Goal: Task Accomplishment & Management: Manage account settings

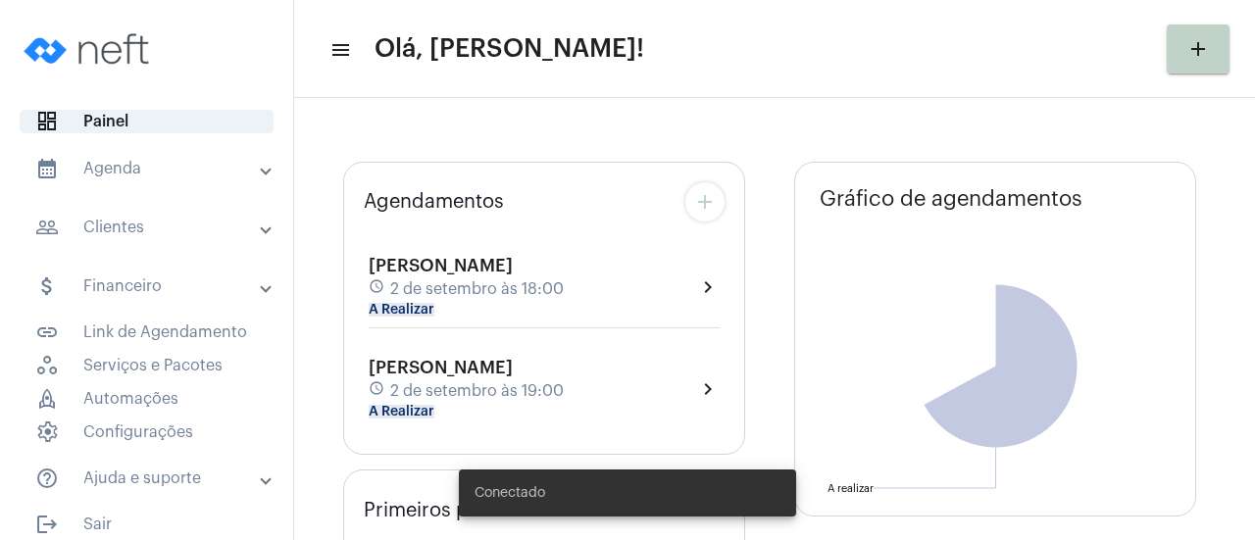
type input "[URL][DOMAIN_NAME]"
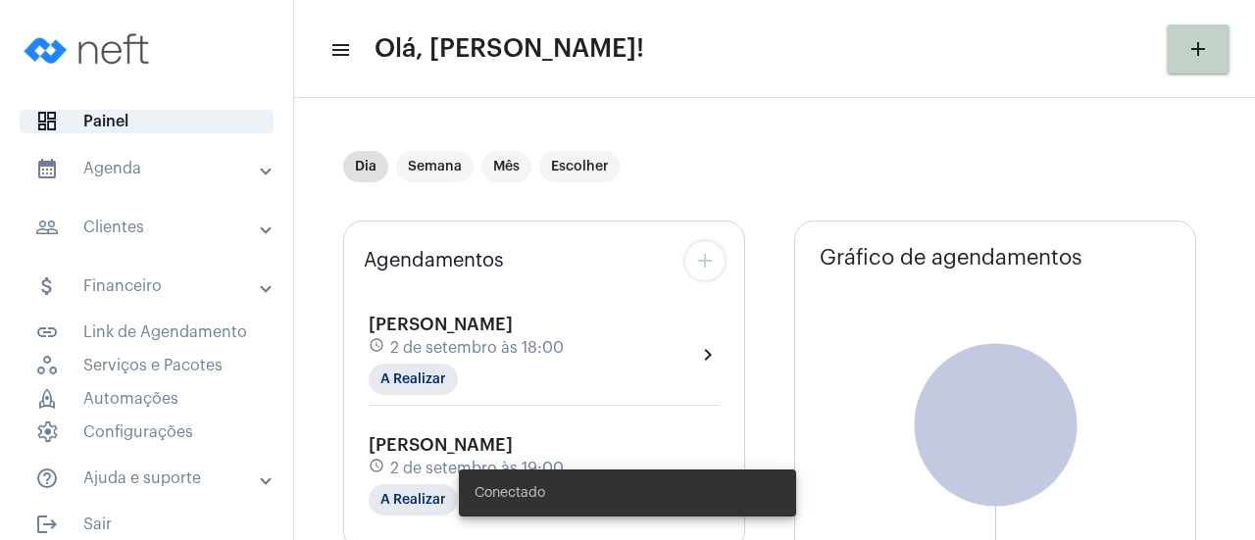
click at [161, 172] on mat-panel-title "calendar_month_outlined Agenda" at bounding box center [148, 169] width 227 height 24
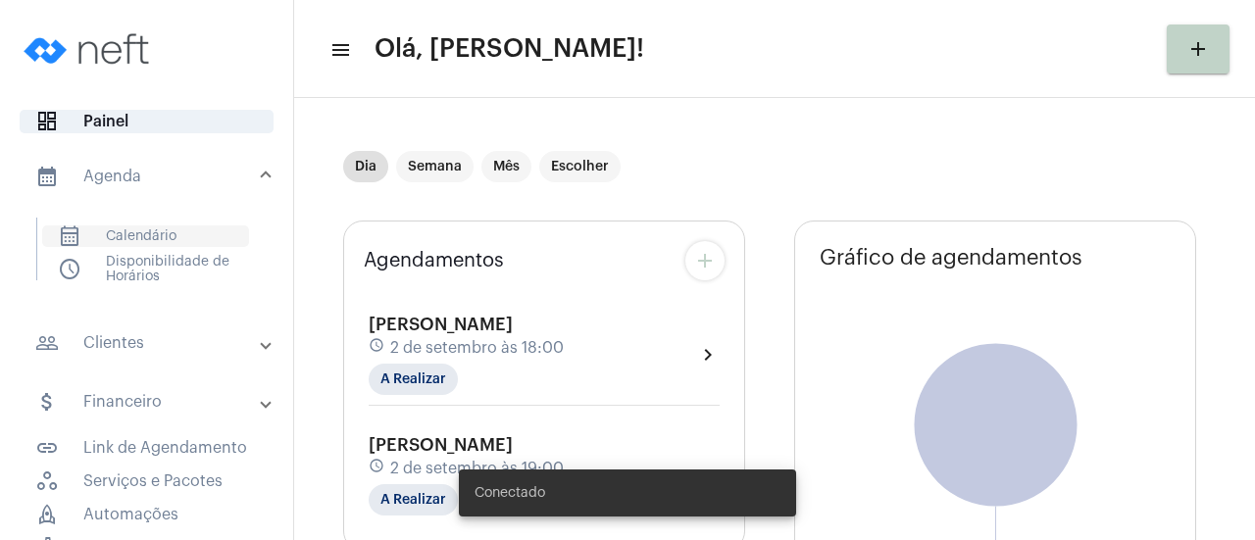
click at [140, 238] on span "calendar_month_outlined Calendário" at bounding box center [145, 237] width 207 height 22
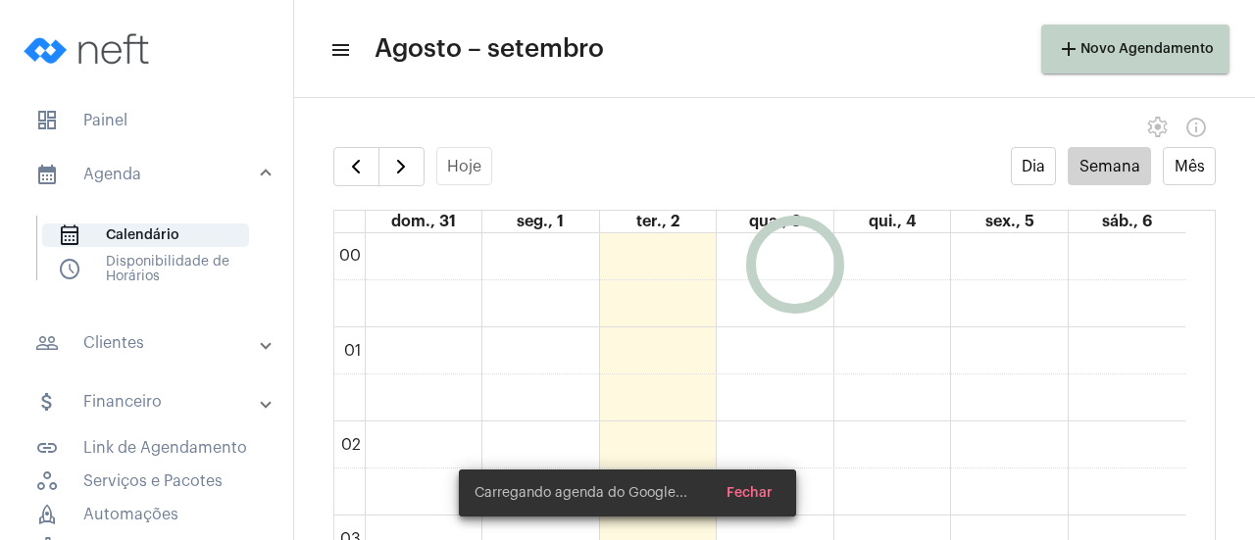
scroll to position [566, 0]
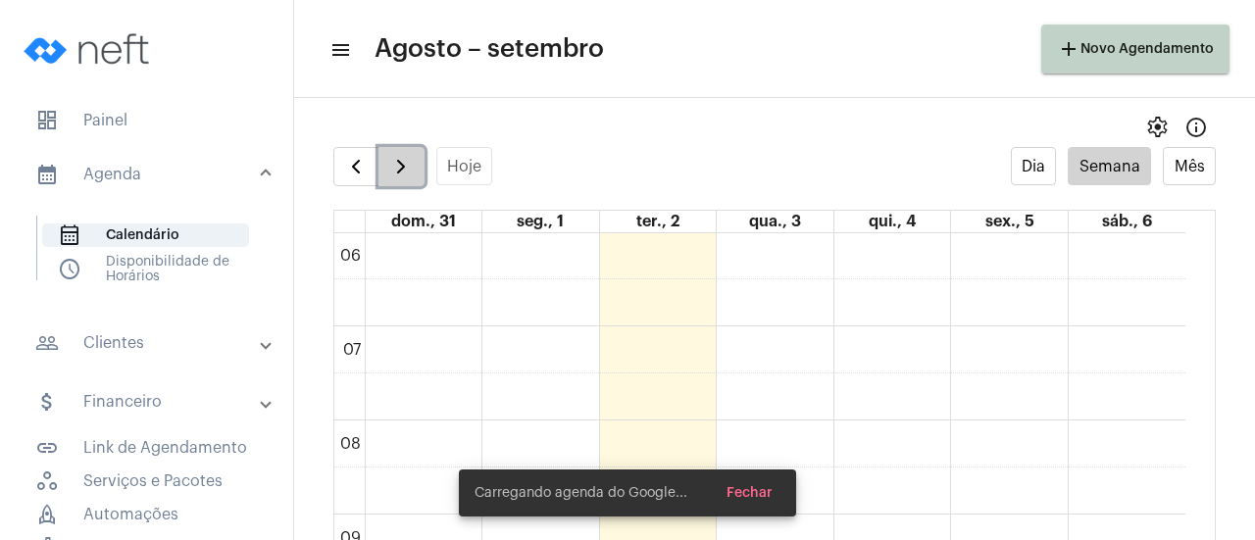
click at [401, 179] on button "button" at bounding box center [402, 166] width 46 height 39
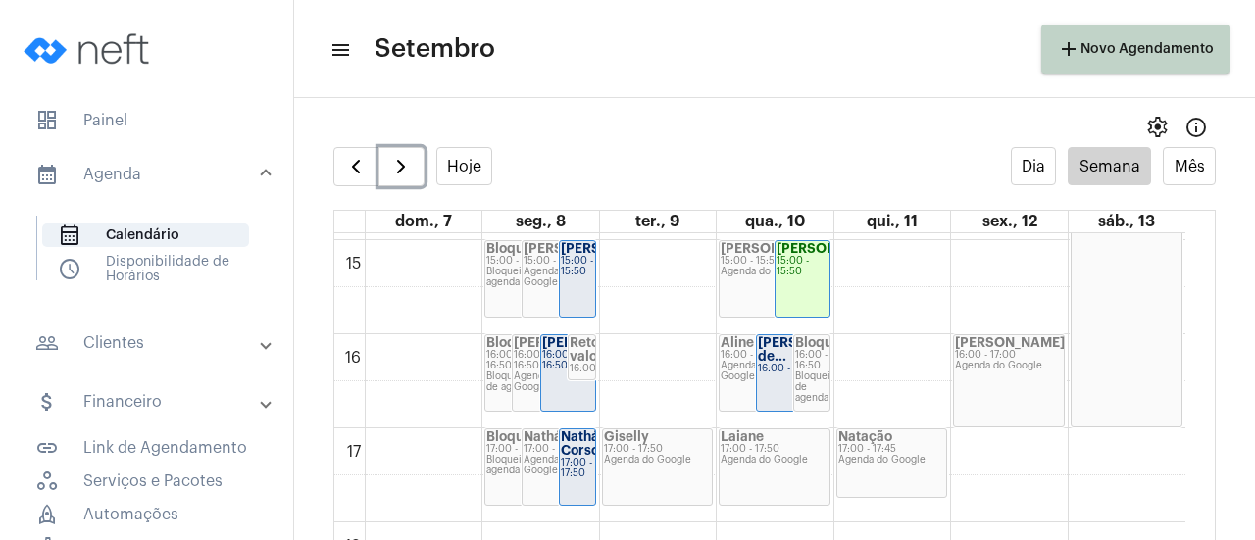
scroll to position [1449, 0]
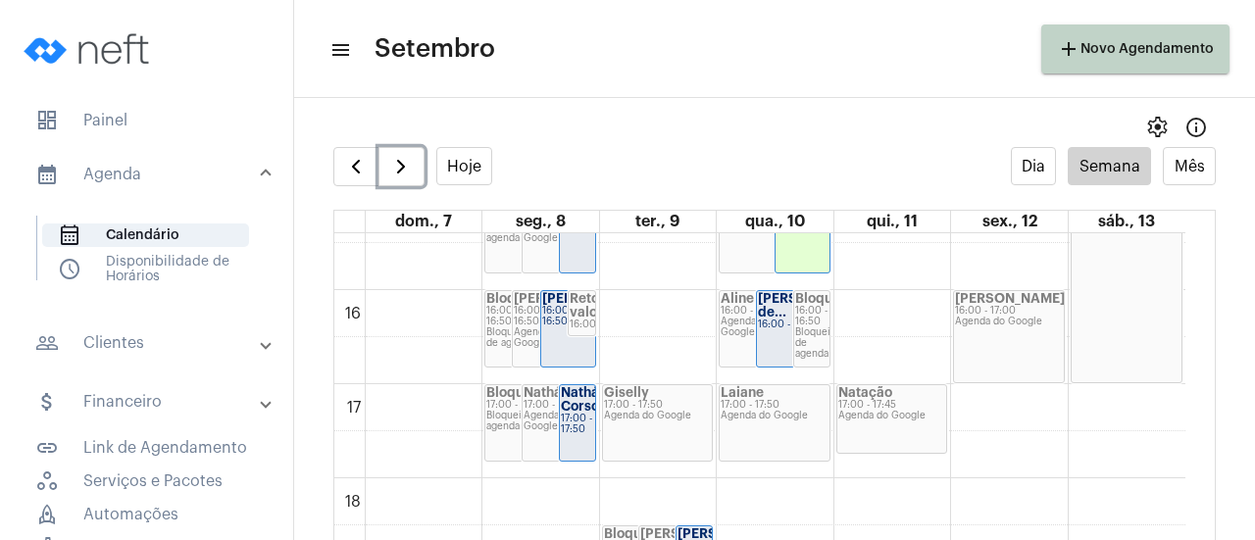
click at [770, 404] on div "17:00 - 17:50" at bounding box center [775, 405] width 108 height 11
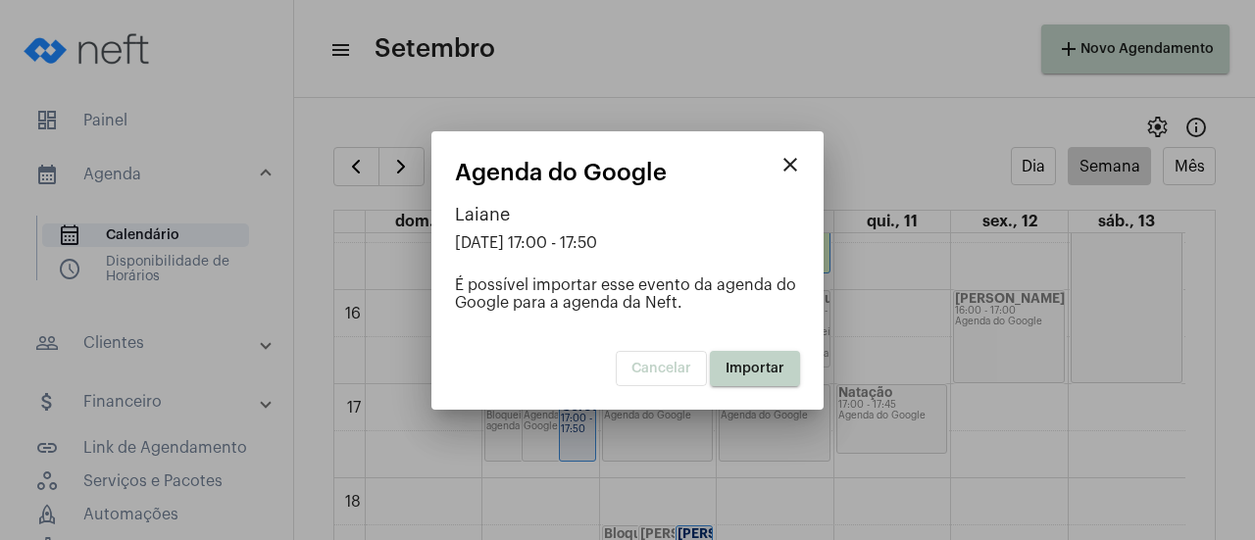
click at [773, 370] on span "Importar" at bounding box center [755, 369] width 59 height 14
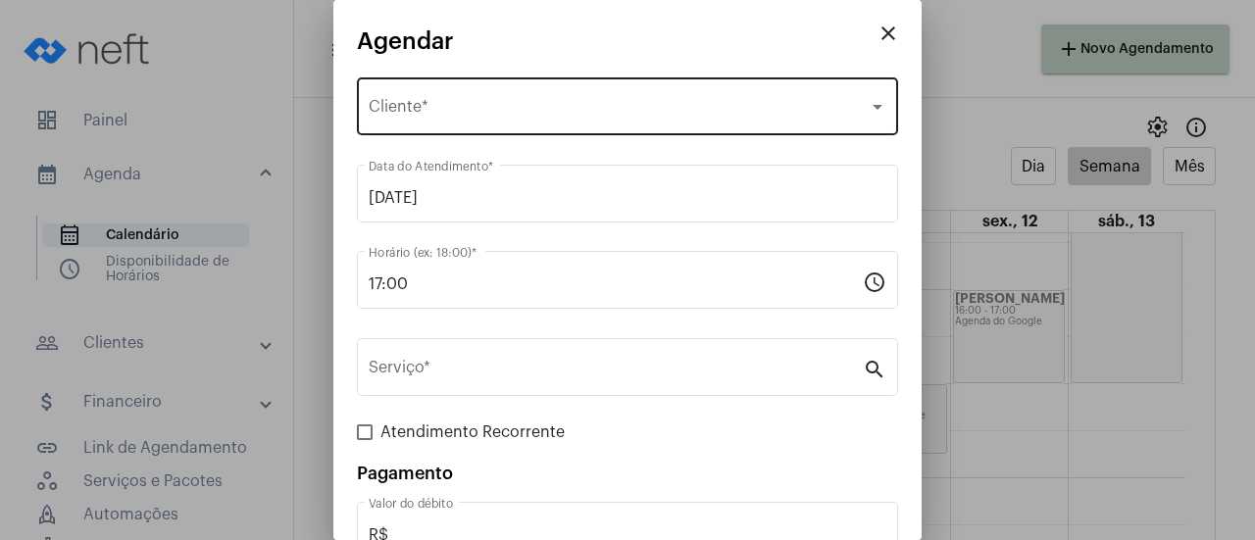
click at [482, 99] on div "Selecione o Cliente Cliente *" at bounding box center [628, 105] width 518 height 62
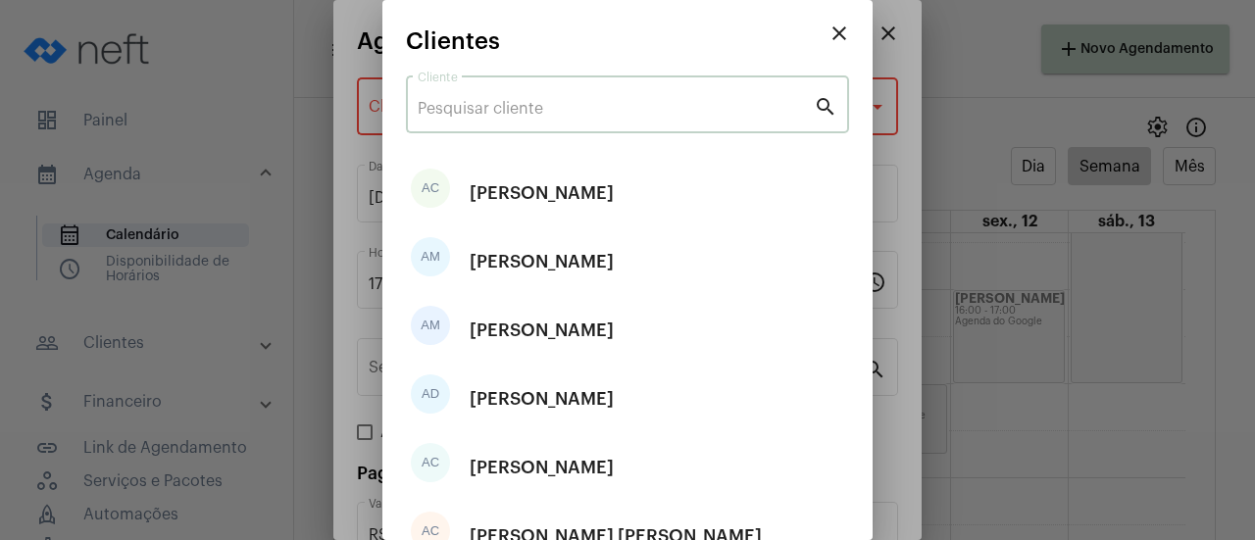
click at [473, 105] on input "Cliente" at bounding box center [616, 109] width 396 height 18
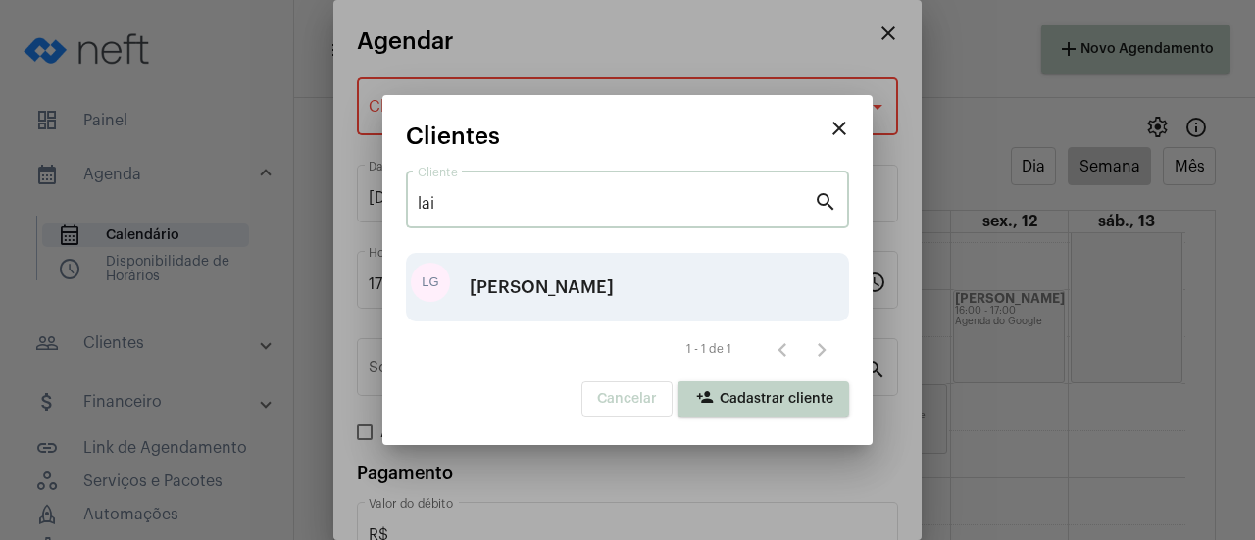
type input "lai"
click at [640, 277] on div "LG [PERSON_NAME]" at bounding box center [627, 287] width 443 height 69
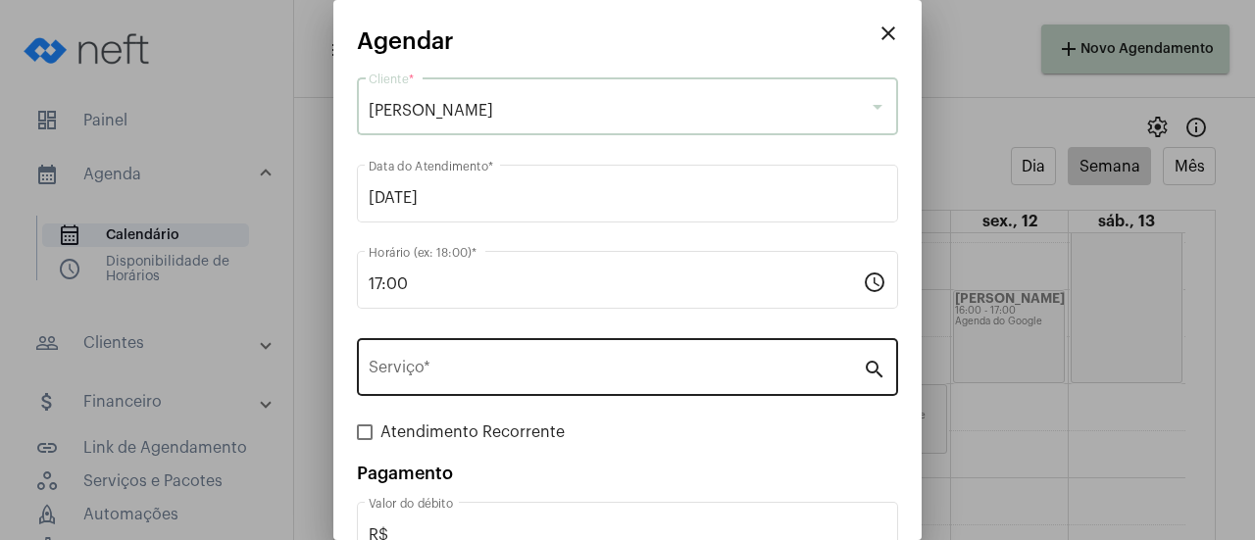
click at [578, 393] on div "Serviço *" at bounding box center [616, 365] width 494 height 62
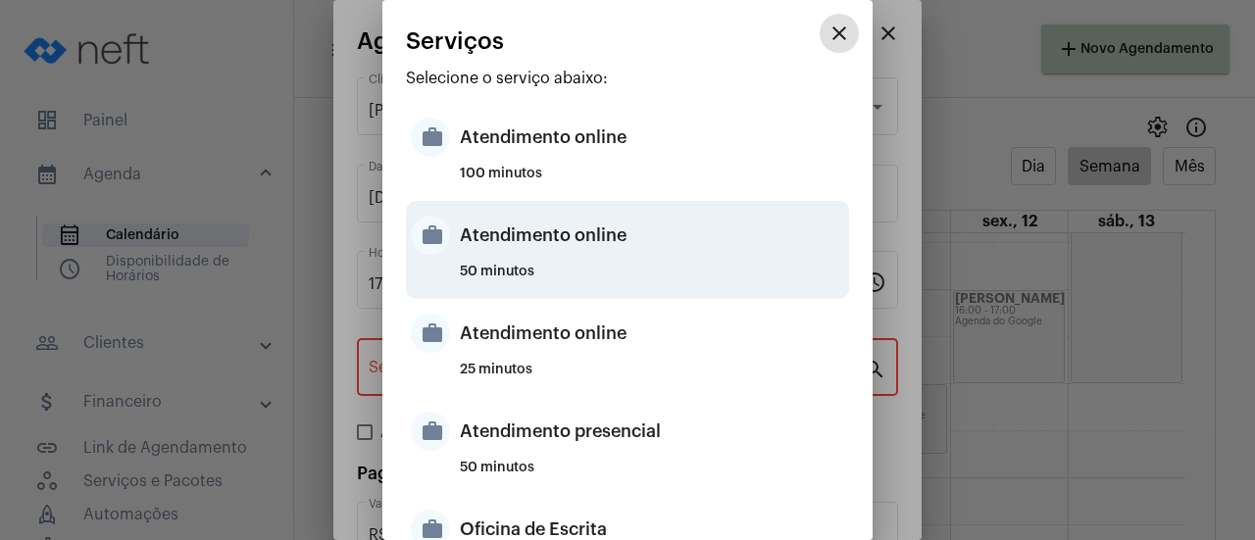
click at [532, 224] on div "Atendimento online" at bounding box center [652, 235] width 384 height 59
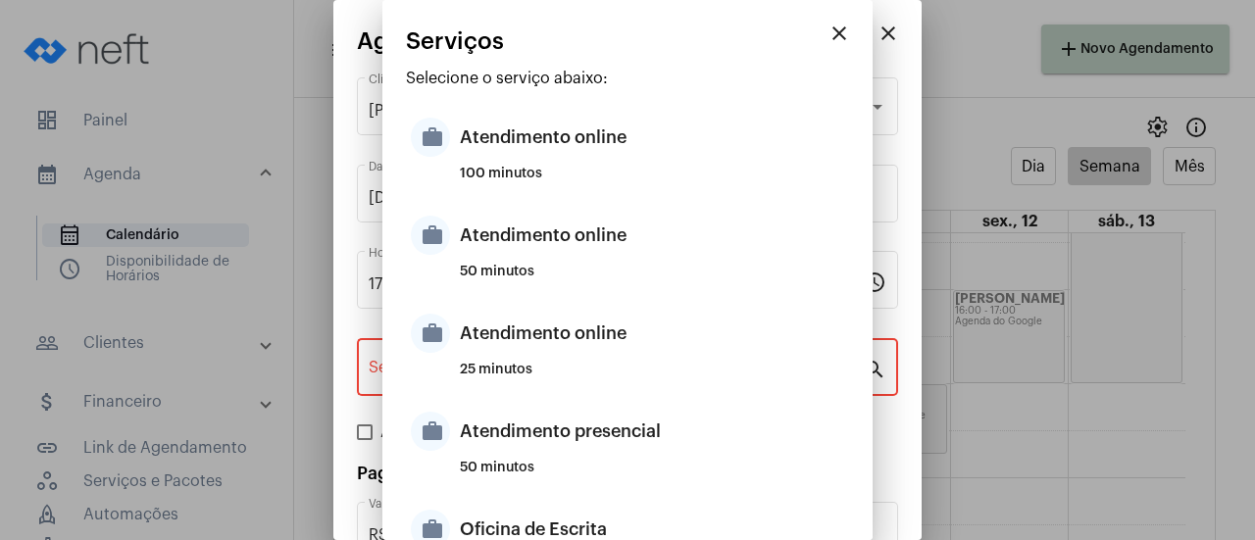
type input "Atendimento online"
type input "R$ 0"
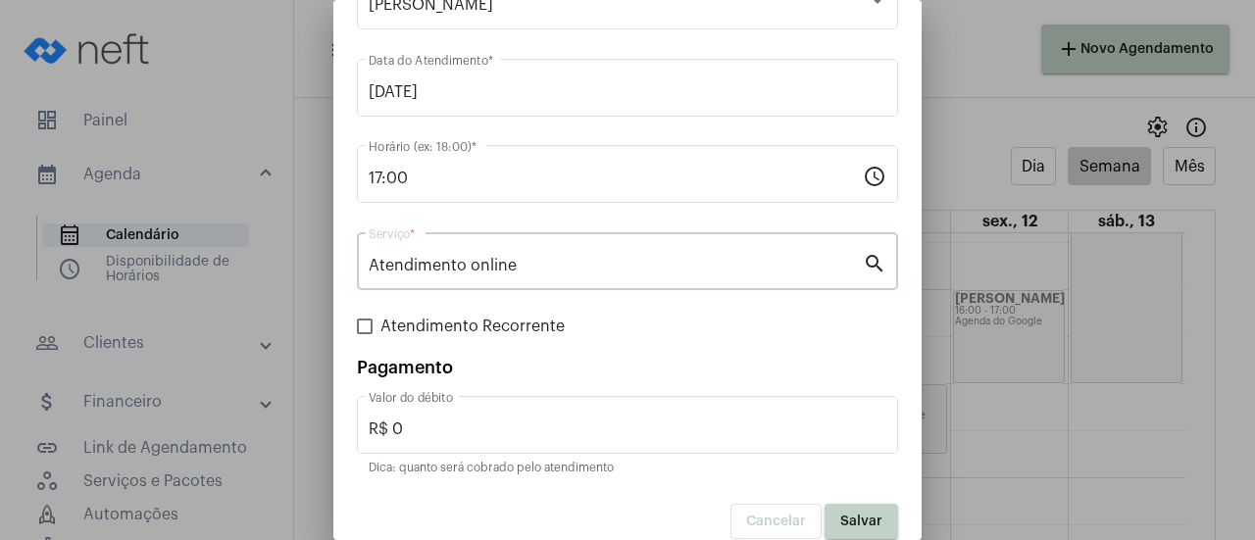
scroll to position [129, 0]
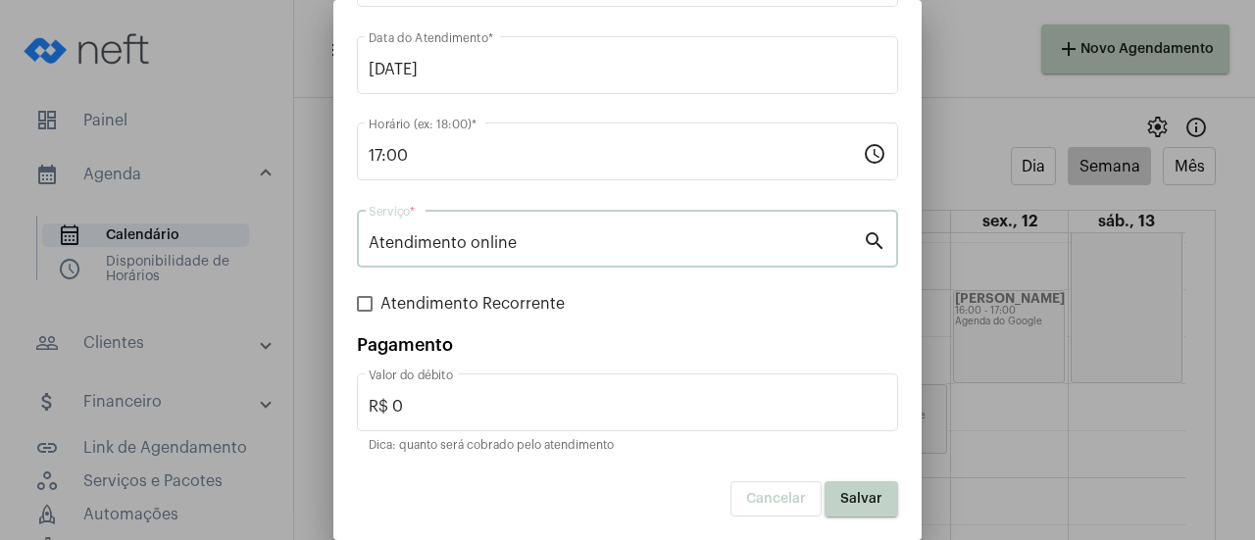
click at [832, 514] on button "Salvar" at bounding box center [862, 499] width 74 height 35
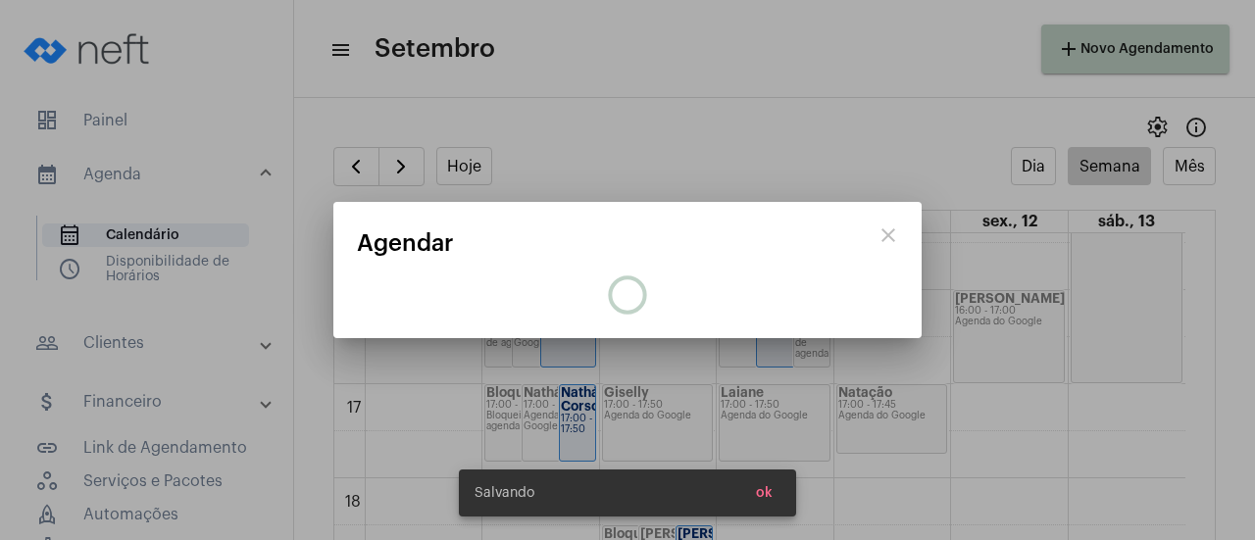
scroll to position [0, 0]
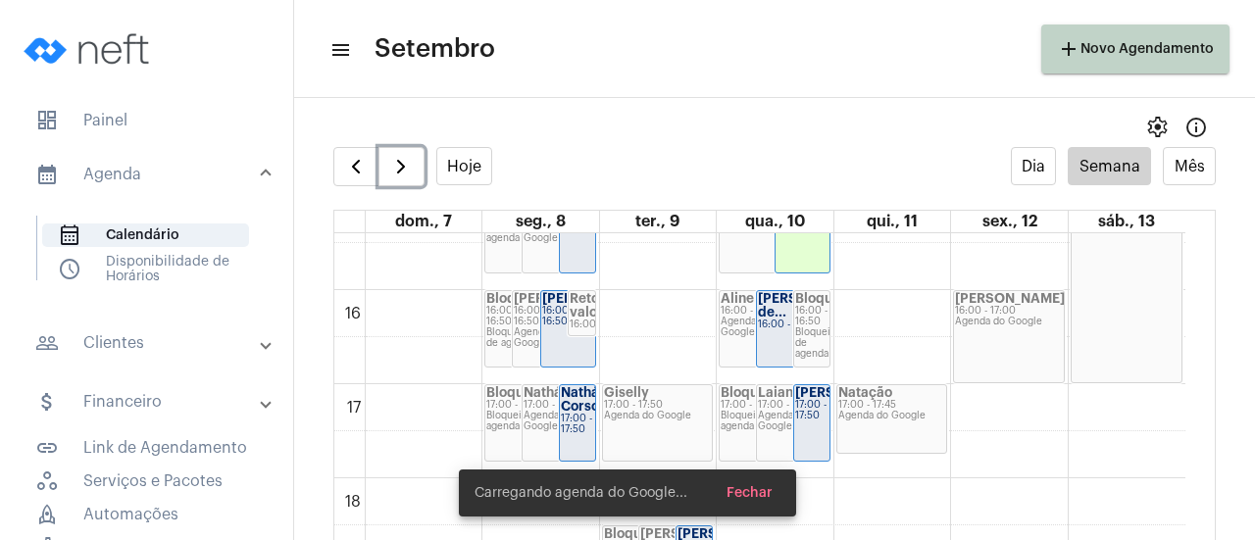
click at [763, 254] on div "[PERSON_NAME] 15:00 - 15:50 Agenda do Google" at bounding box center [775, 235] width 110 height 76
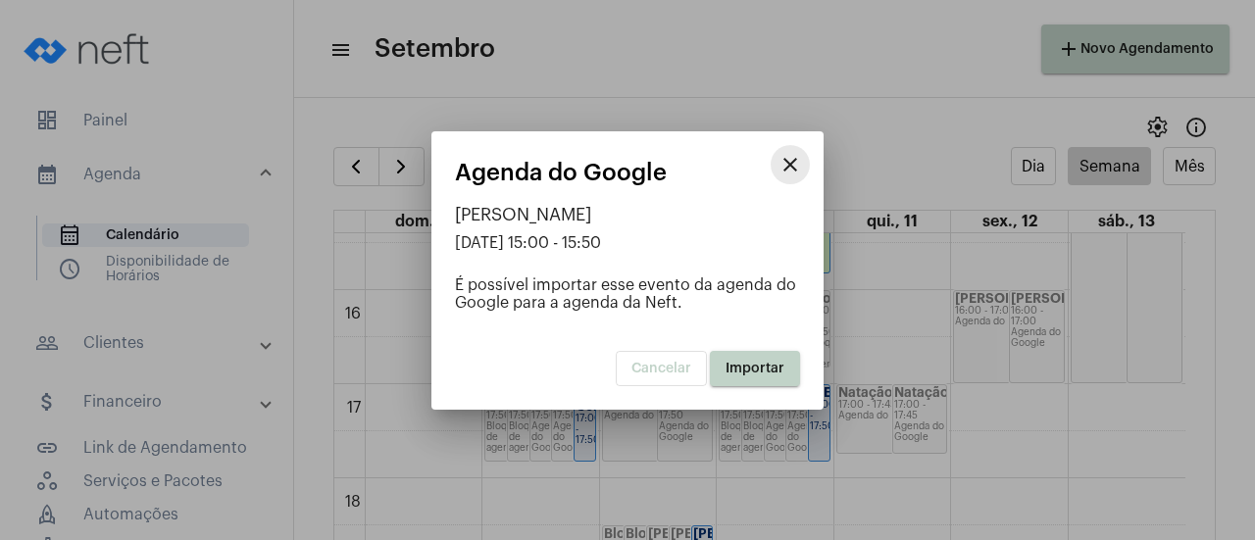
click at [794, 156] on mat-icon "close" at bounding box center [791, 165] width 24 height 24
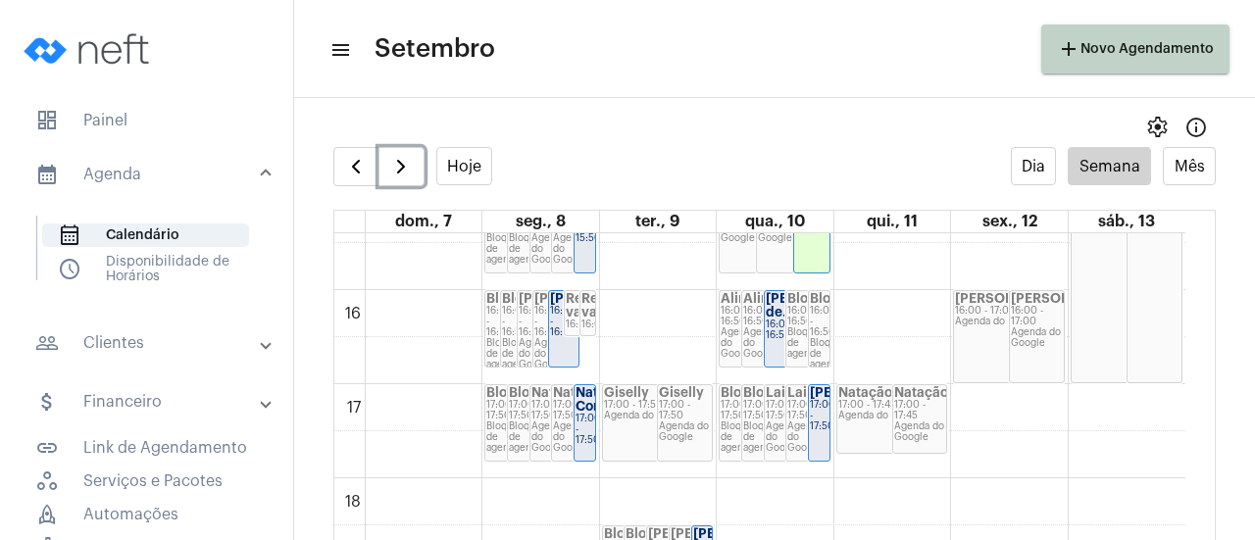
click at [814, 256] on div "[PERSON_NAME]... 15:00 - 15:50" at bounding box center [811, 235] width 35 height 76
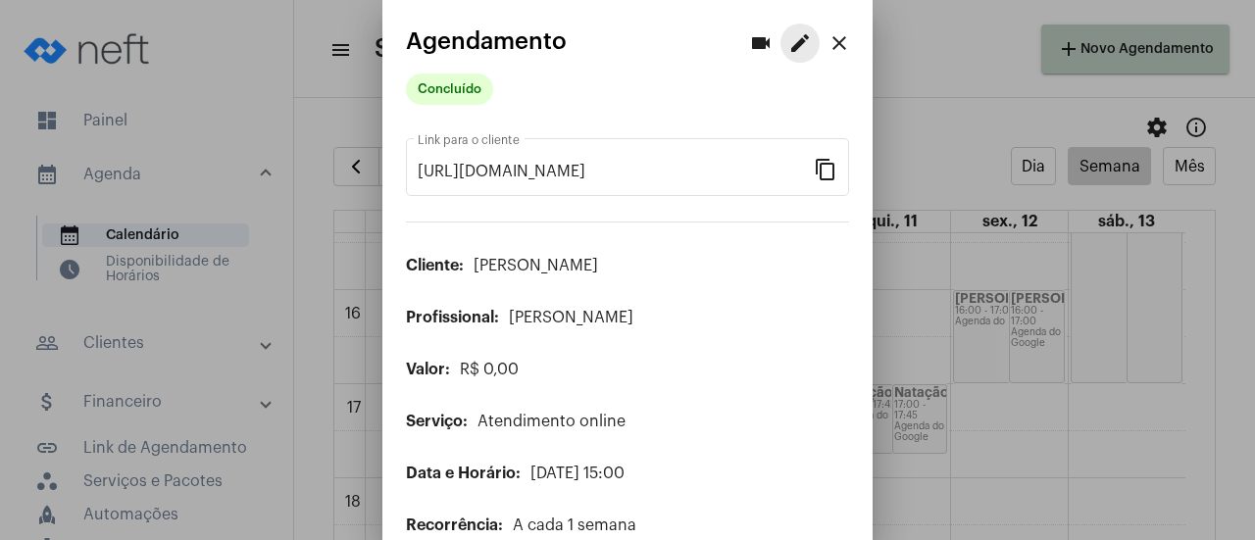
click at [789, 56] on button "edit" at bounding box center [800, 43] width 39 height 39
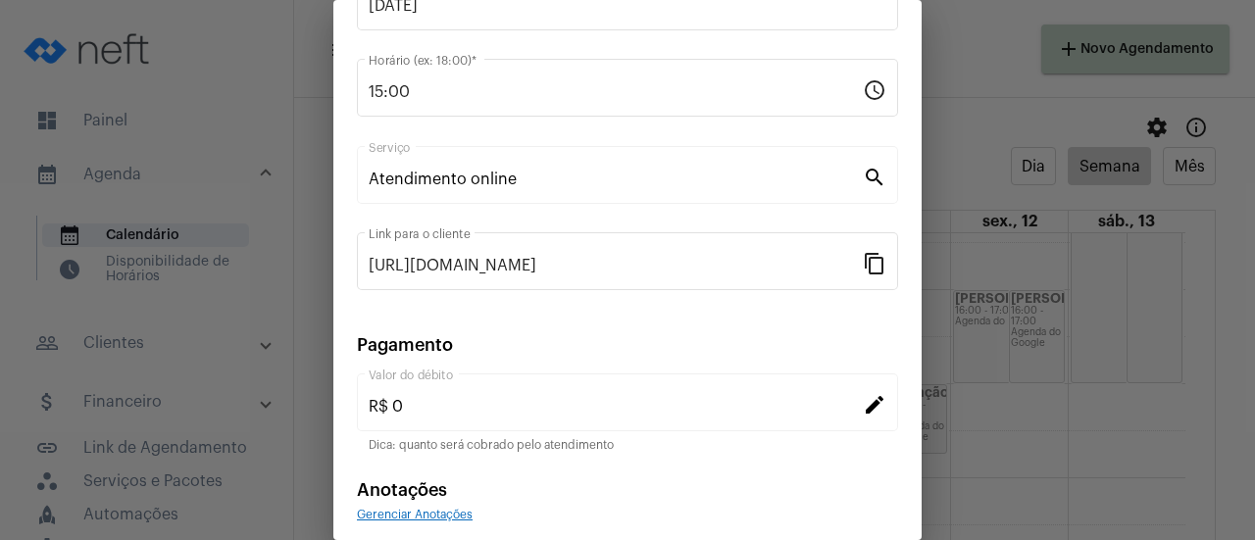
scroll to position [306, 0]
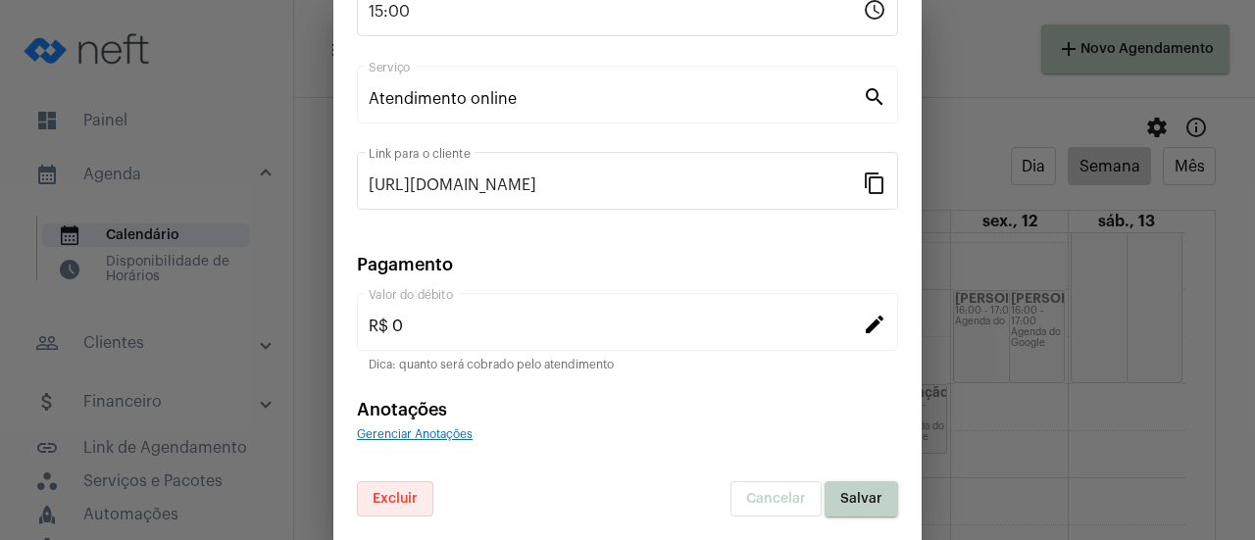
click at [405, 494] on span "Excluir" at bounding box center [395, 499] width 45 height 14
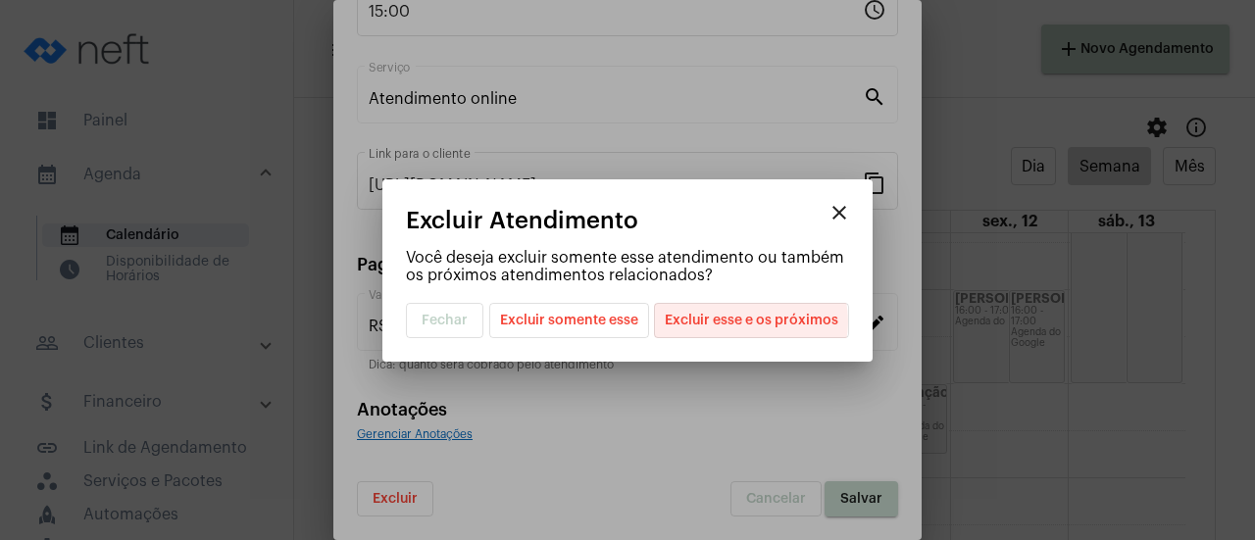
click at [745, 322] on span "Excluir esse e os próximos" at bounding box center [752, 320] width 174 height 33
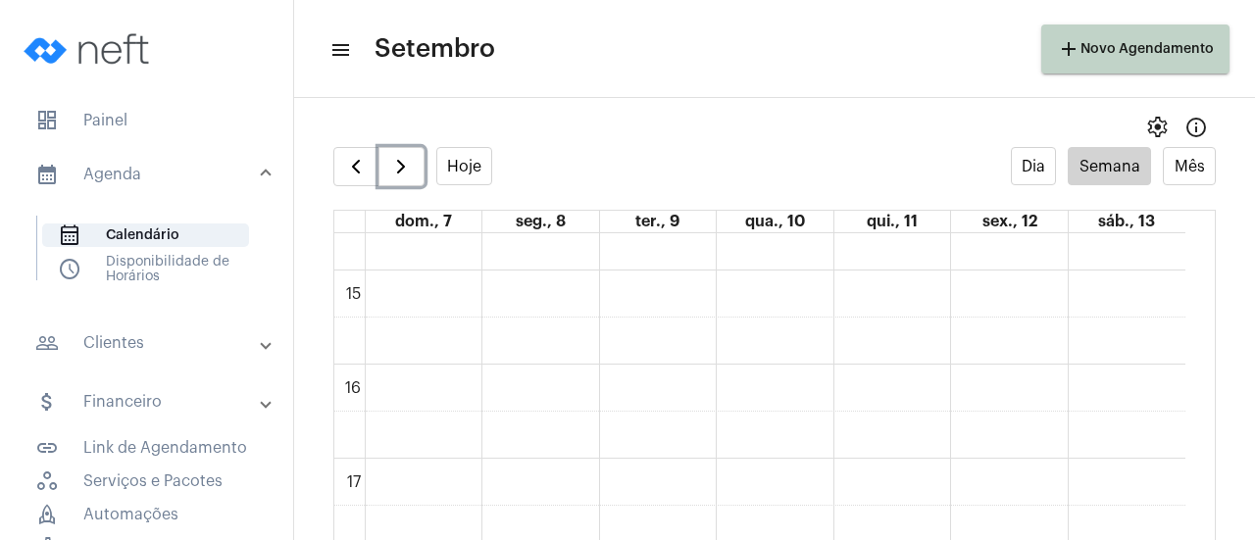
scroll to position [1155, 0]
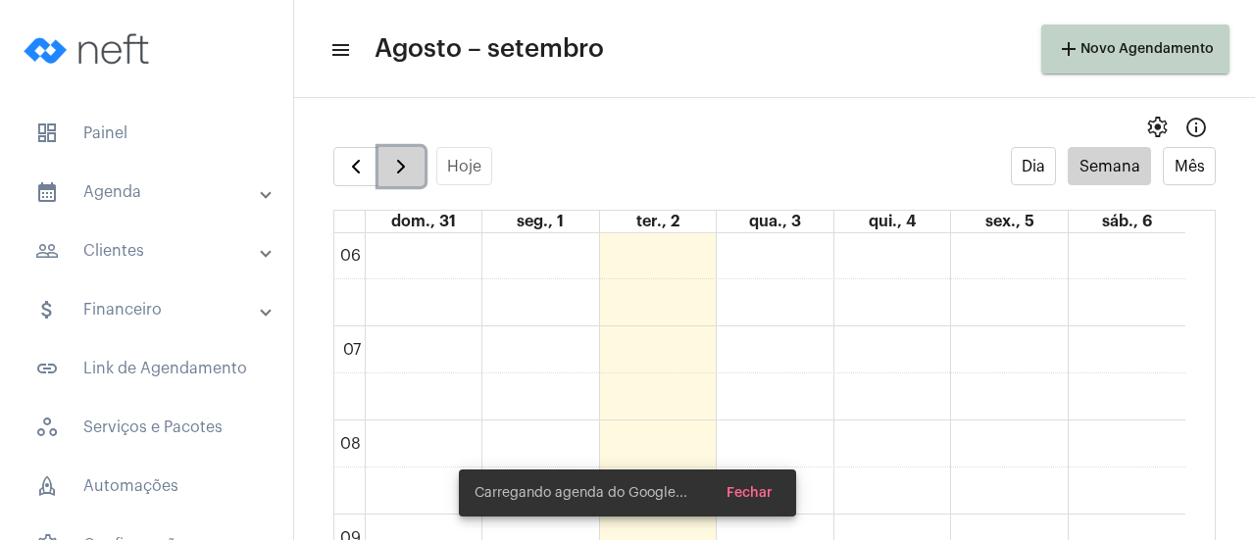
click at [401, 160] on span "button" at bounding box center [401, 167] width 24 height 24
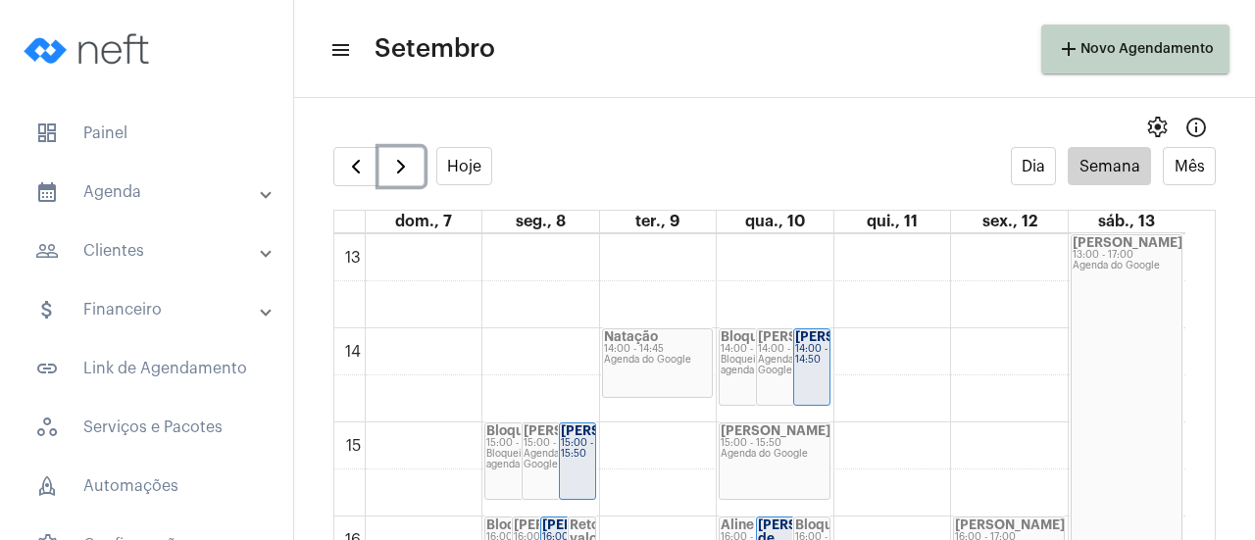
scroll to position [1253, 0]
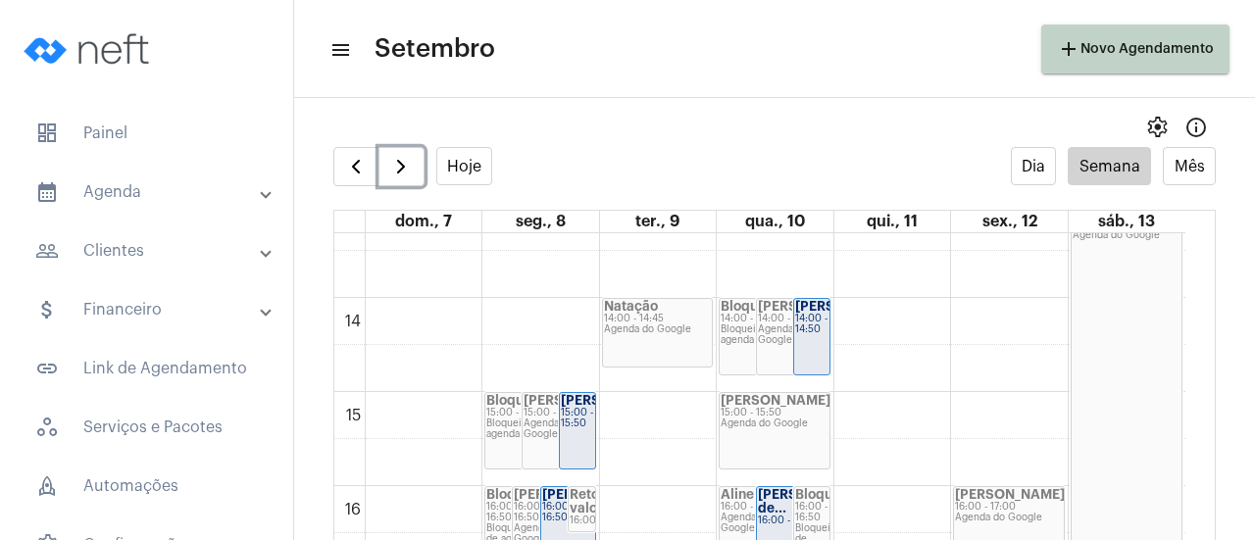
click at [775, 419] on div "Agenda do Google" at bounding box center [775, 424] width 108 height 11
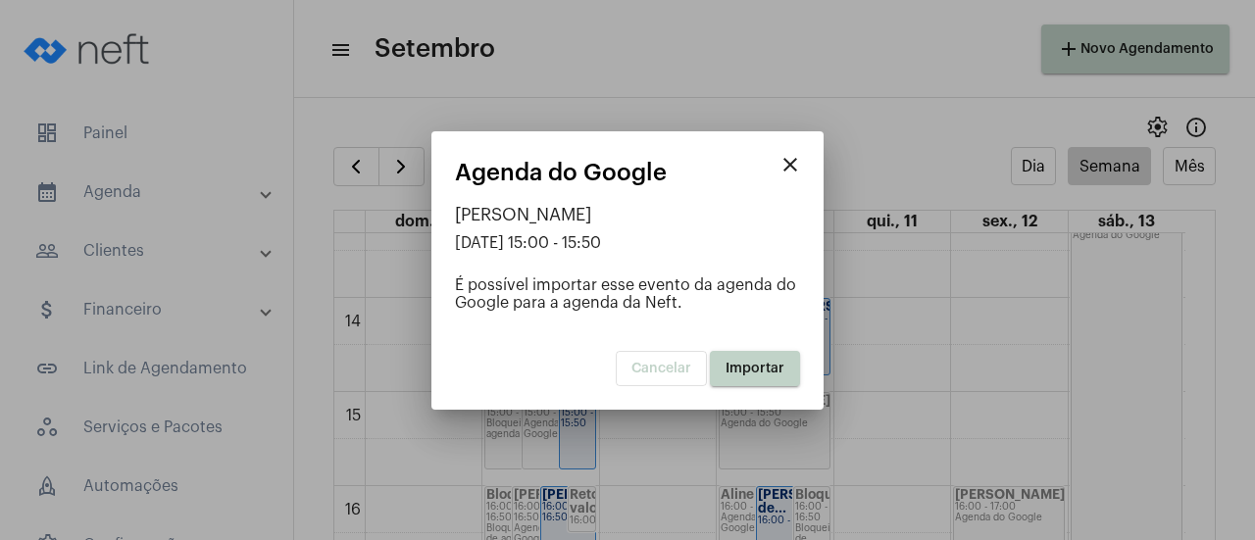
click at [757, 373] on span "Importar" at bounding box center [755, 369] width 59 height 14
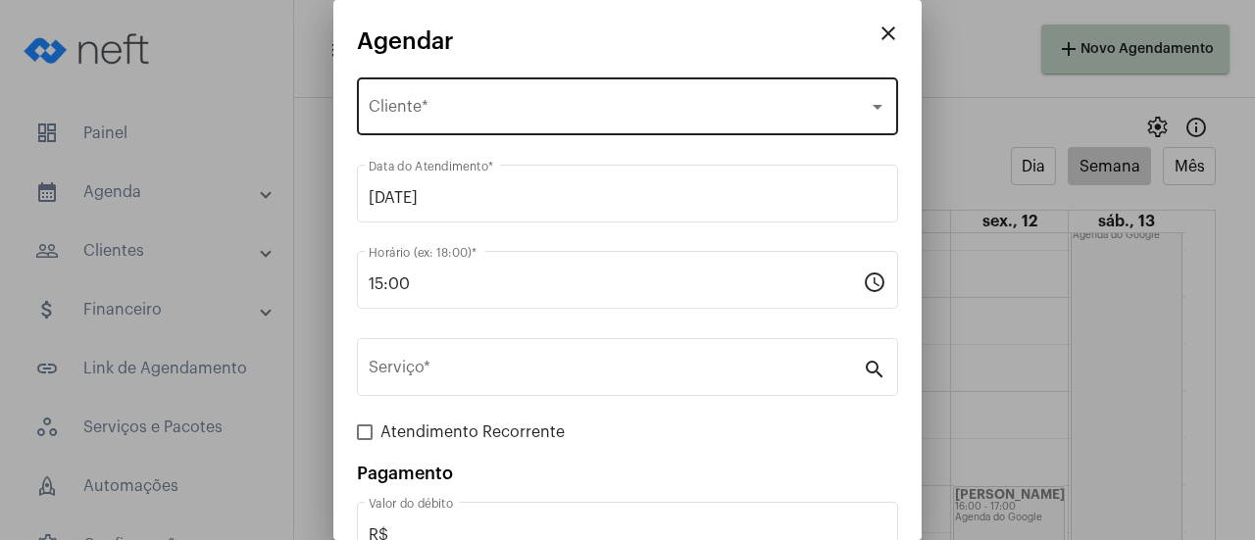
click at [478, 130] on div "Selecione o Cliente Cliente *" at bounding box center [628, 105] width 518 height 62
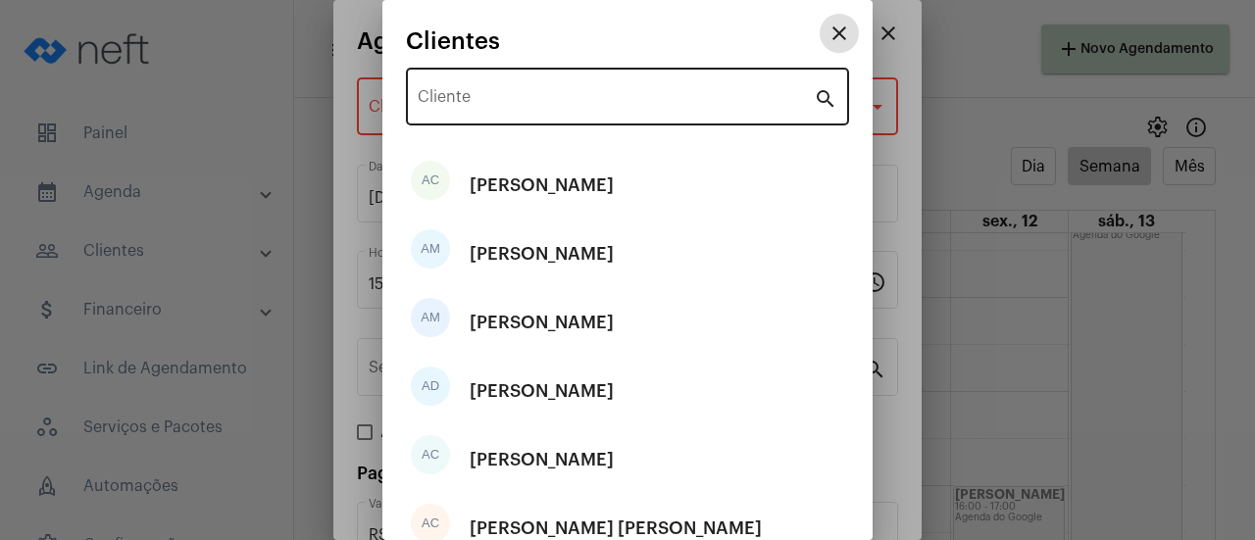
click at [490, 94] on input "Cliente" at bounding box center [616, 101] width 396 height 18
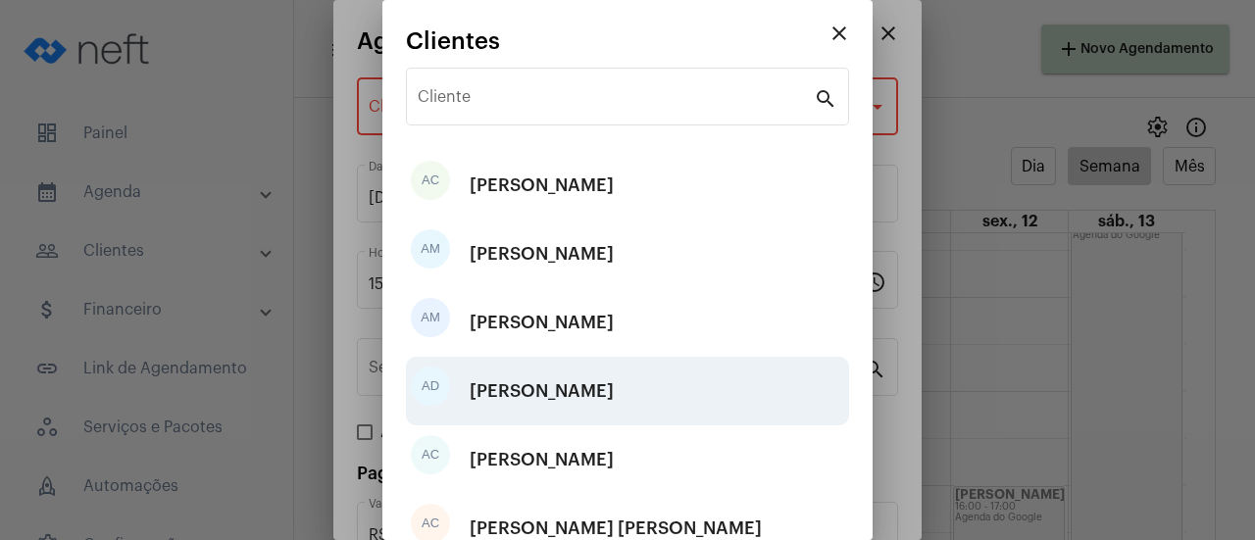
click at [598, 403] on div "[PERSON_NAME]" at bounding box center [542, 391] width 144 height 59
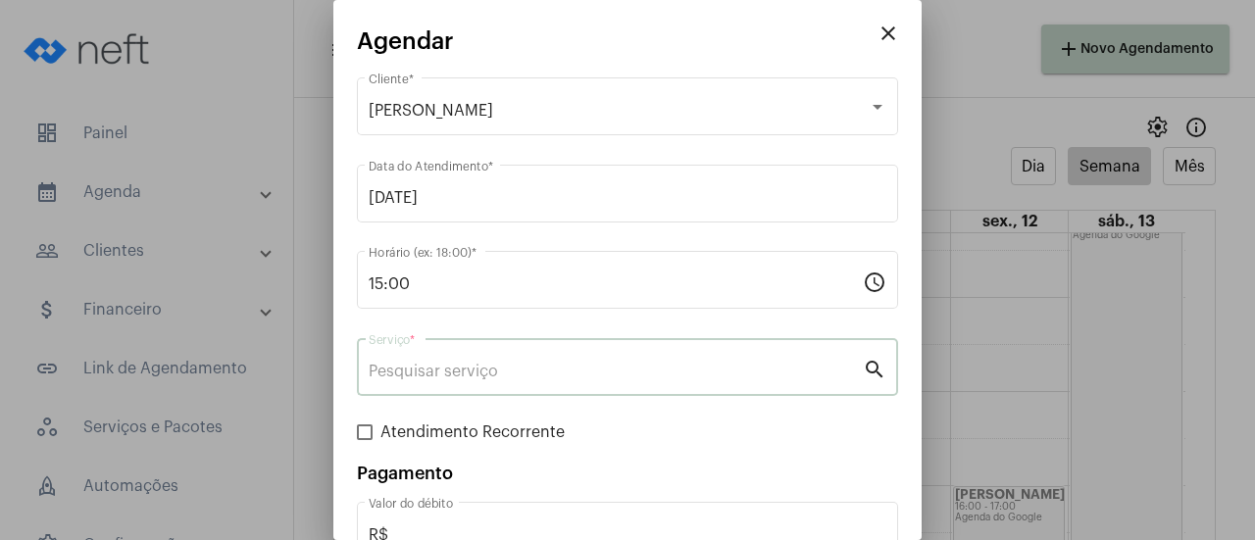
click at [503, 367] on input "Serviço *" at bounding box center [616, 372] width 494 height 18
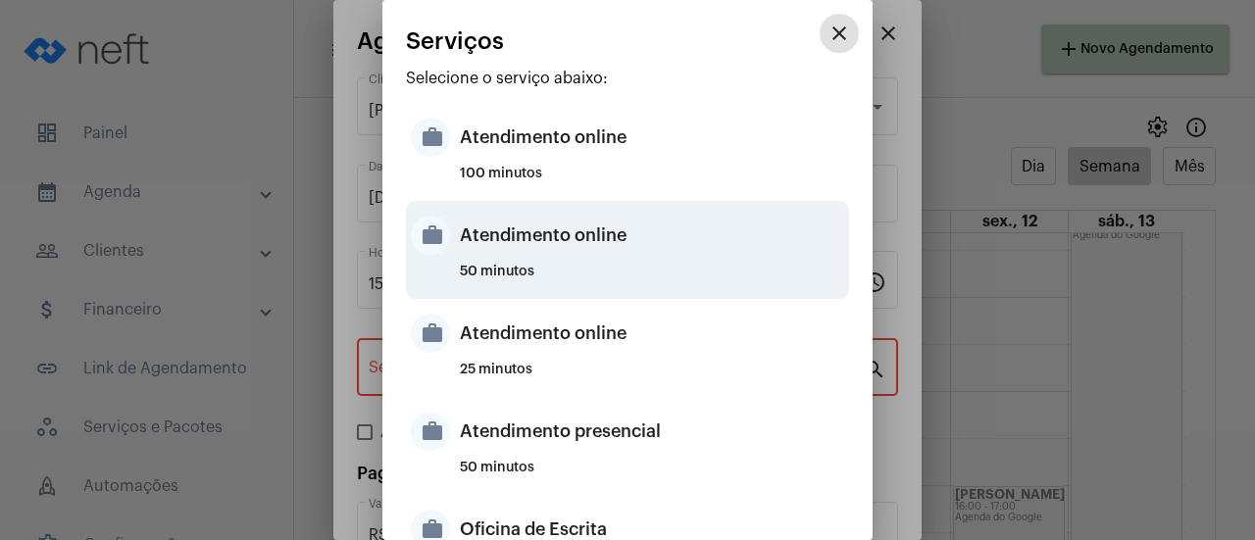
click at [556, 267] on div "50 minutos" at bounding box center [652, 279] width 384 height 29
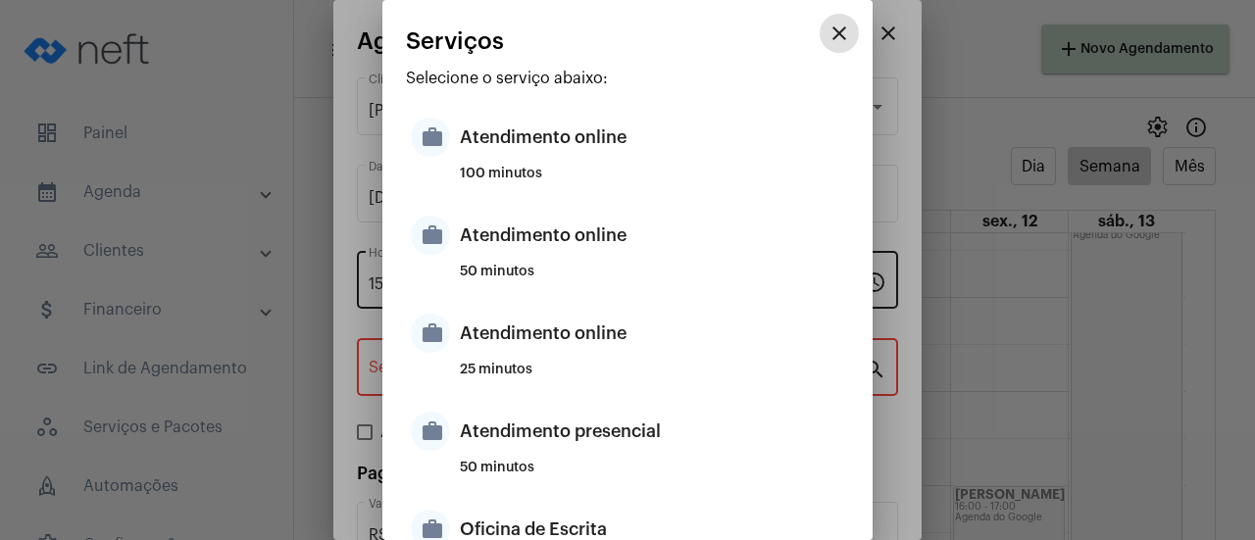
type input "Atendimento online"
type input "R$ 0"
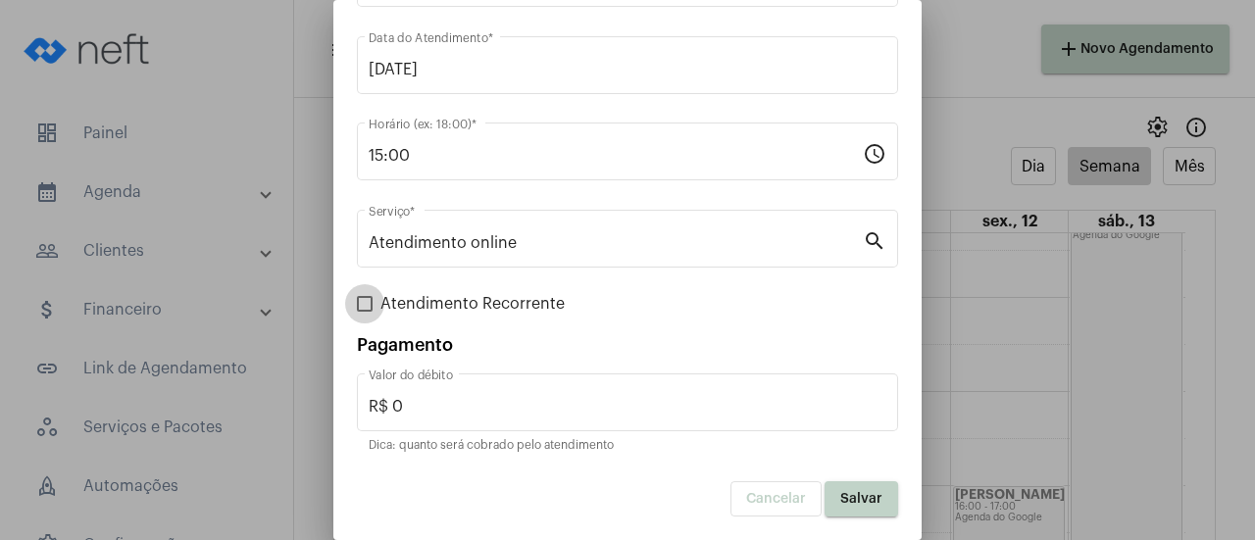
click at [405, 299] on span "Atendimento Recorrente" at bounding box center [473, 304] width 184 height 24
click at [365, 312] on input "Atendimento Recorrente" at bounding box center [364, 312] width 1 height 1
checkbox input "true"
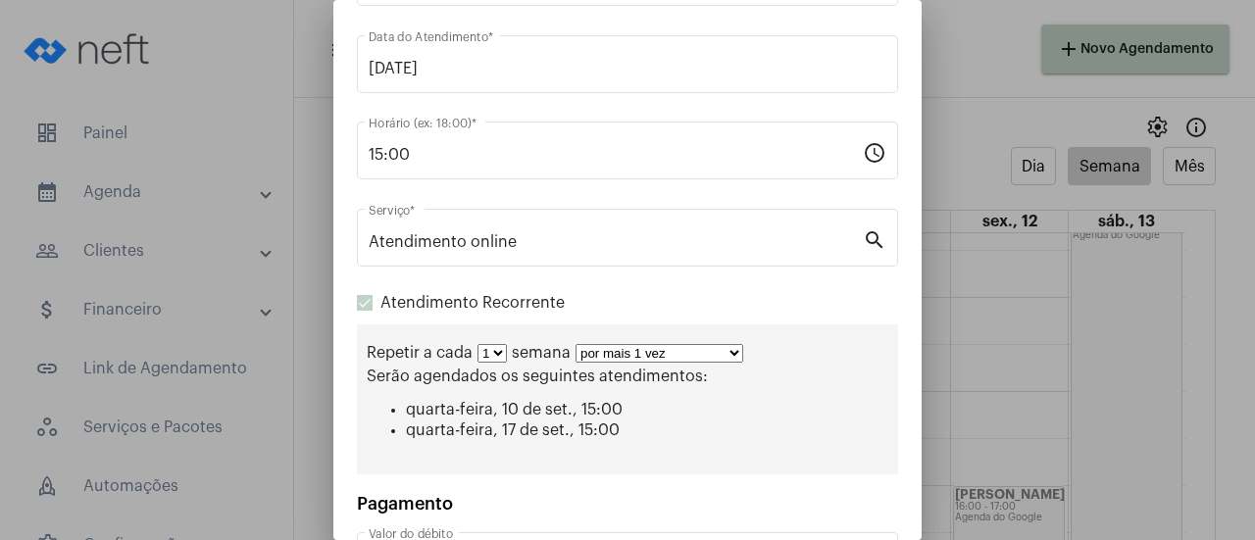
click at [594, 356] on select "por mais 1 vez por mais 2 vezes por mais 3 vezes por mais 4 vezes por mais 5 ve…" at bounding box center [660, 353] width 168 height 19
click at [599, 353] on select "por mais 1 vez por mais 2 vezes por mais 3 vezes por mais 4 vezes por mais 5 ve…" at bounding box center [660, 353] width 168 height 19
select select "10: 0"
click at [576, 346] on select "por mais 1 vez por mais 2 vezes por mais 3 vezes por mais 4 vezes por mais 5 ve…" at bounding box center [660, 353] width 168 height 19
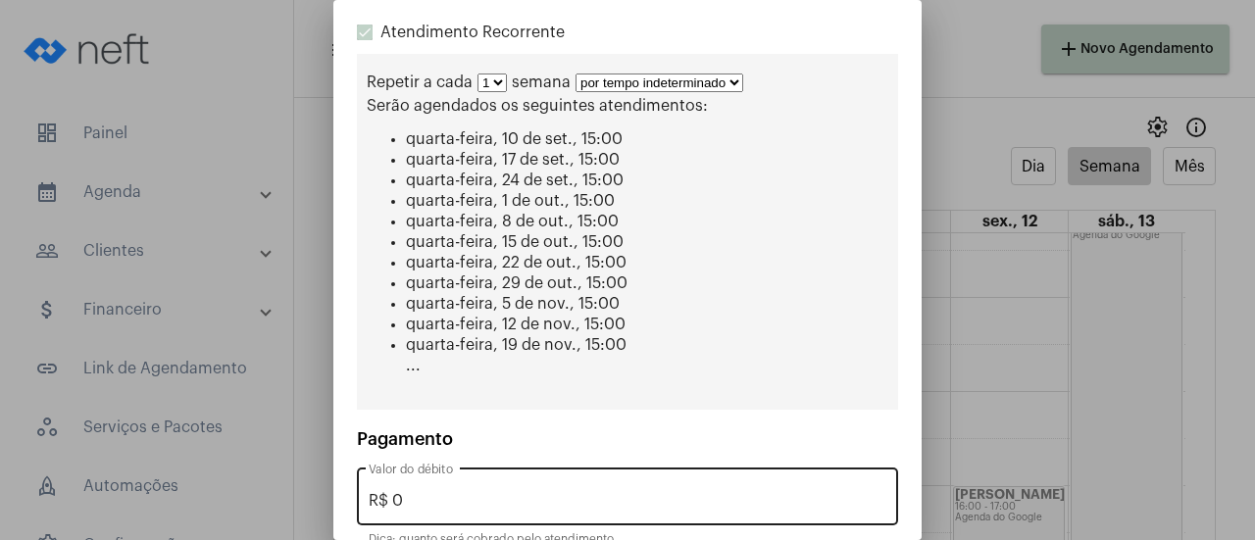
scroll to position [486, 0]
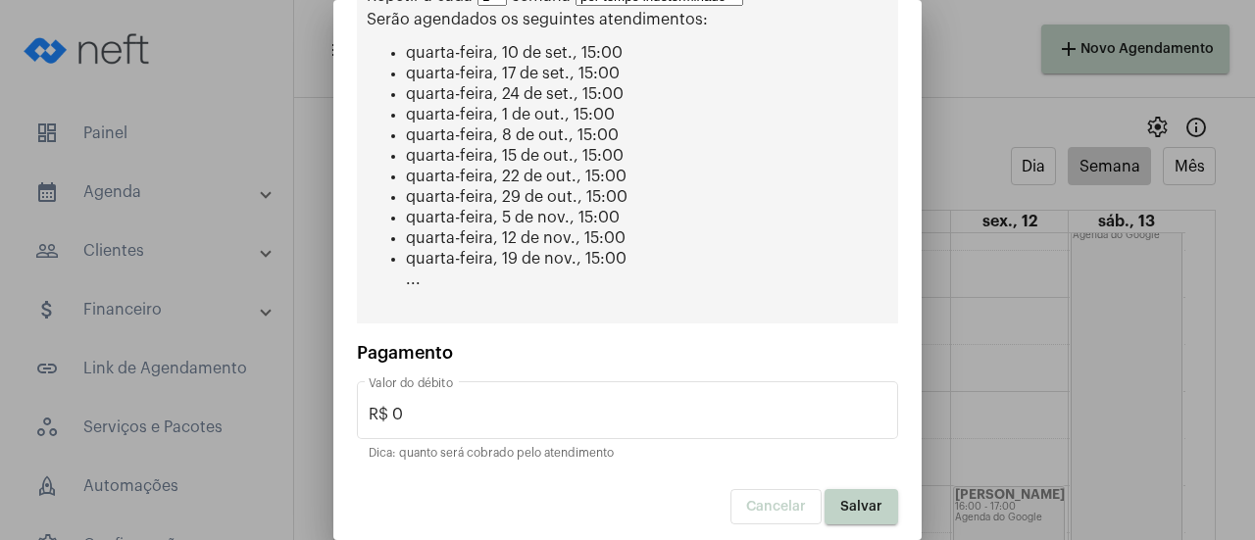
drag, startPoint x: 851, startPoint y: 510, endPoint x: 838, endPoint y: 474, distance: 38.8
click at [850, 510] on button "Salvar" at bounding box center [862, 506] width 74 height 35
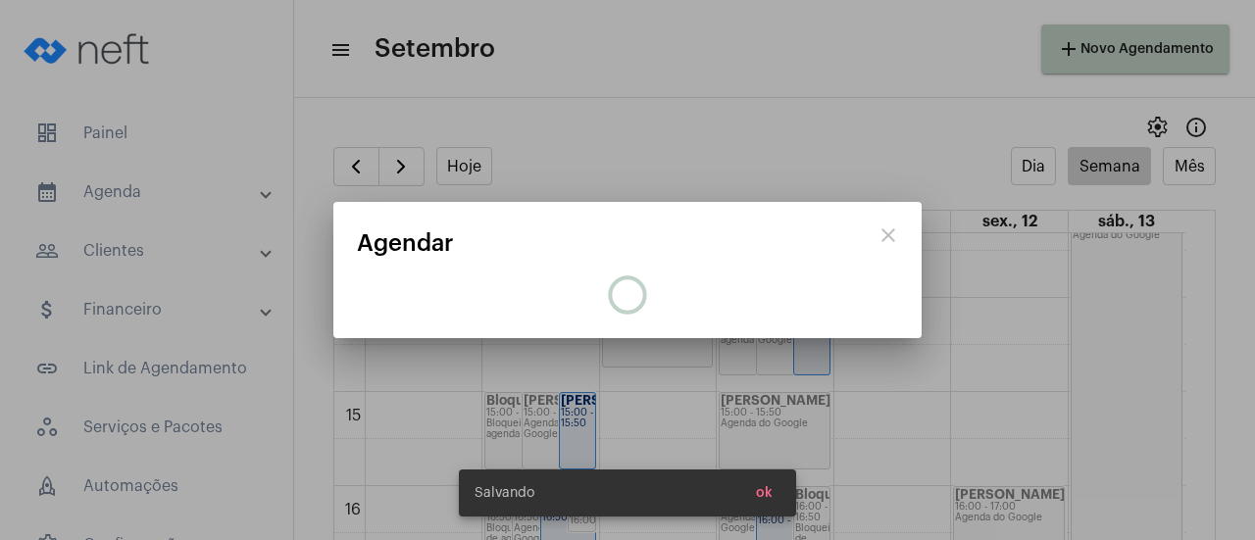
scroll to position [0, 0]
